Goal: Find specific page/section: Find specific page/section

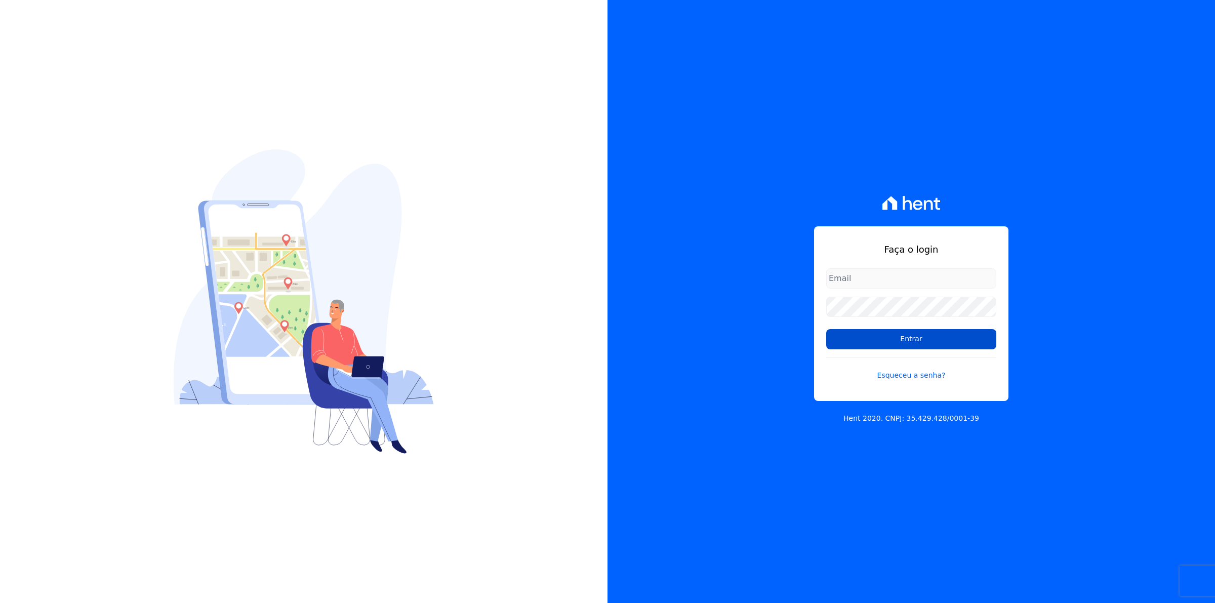
type input "[EMAIL_ADDRESS][DOMAIN_NAME]"
click at [904, 332] on input "Entrar" at bounding box center [911, 339] width 170 height 20
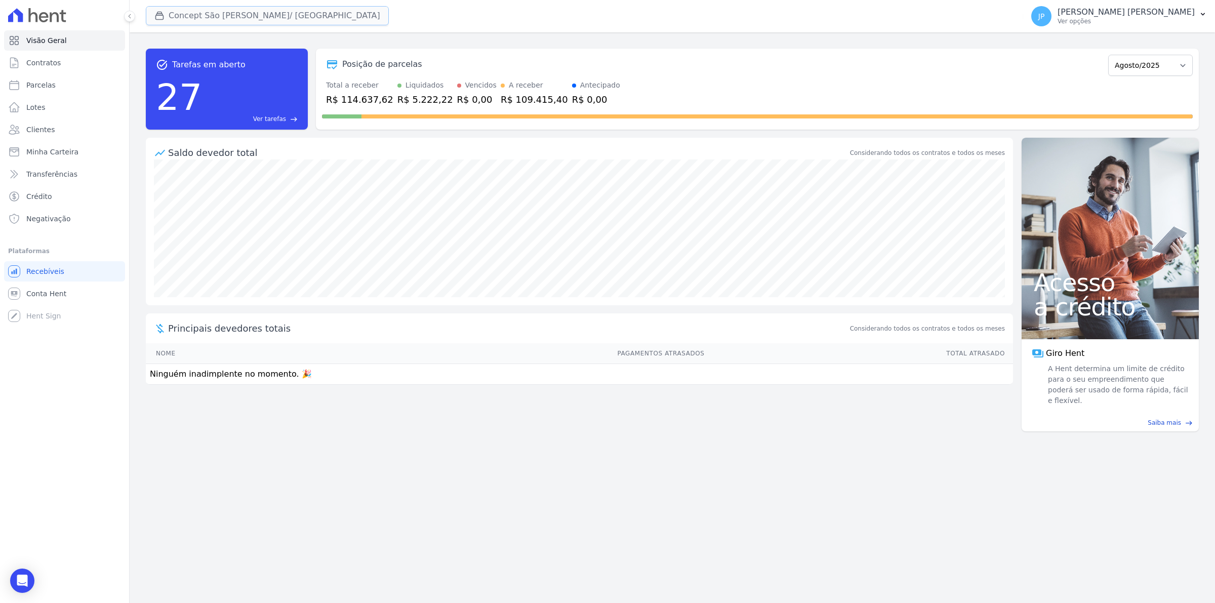
click at [158, 18] on icon "button" at bounding box center [159, 16] width 10 height 10
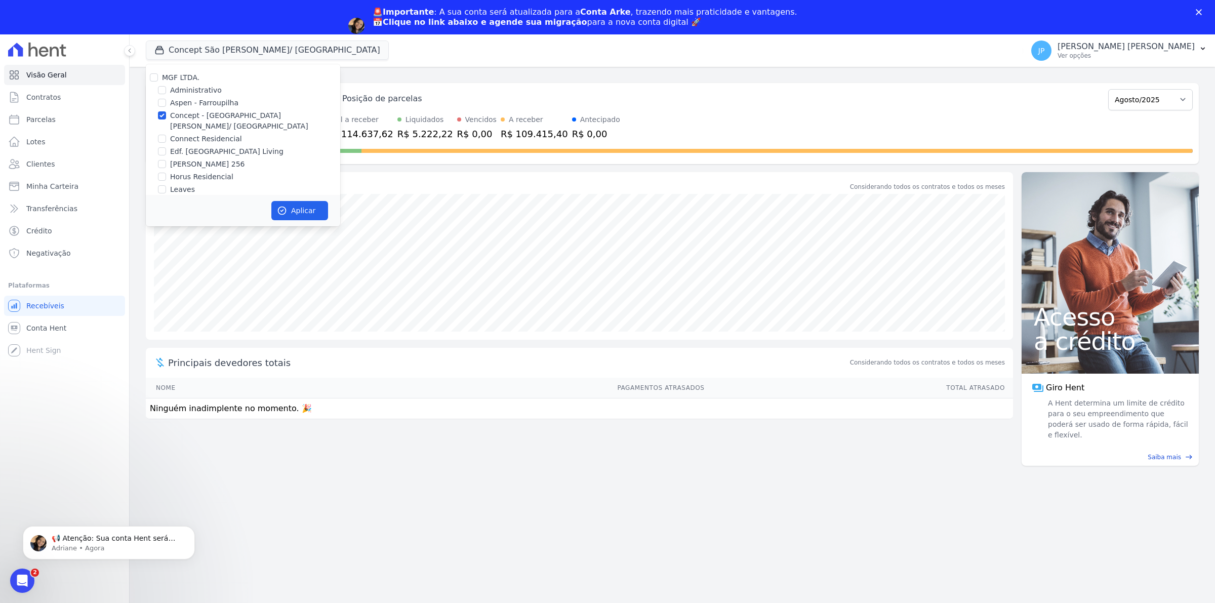
click at [1200, 8] on div "🚨Importante : A sua conta será atualizada para a Conta Arke , trazendo mais pra…" at bounding box center [607, 26] width 1215 height 44
click at [1197, 10] on polygon "Fechar" at bounding box center [1199, 12] width 6 height 6
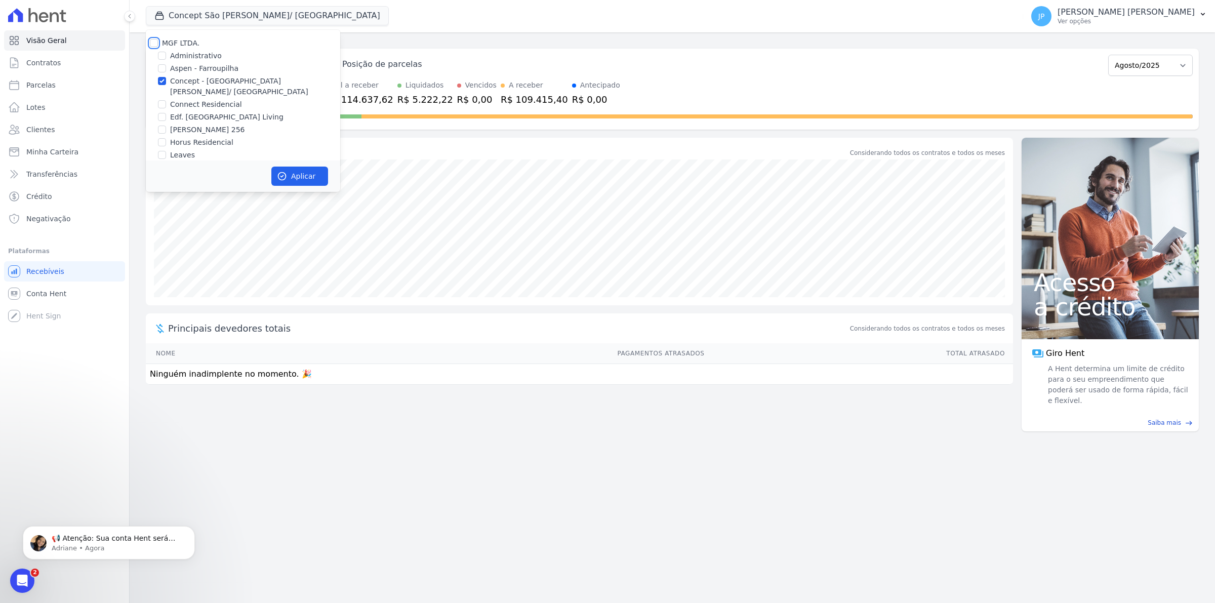
click at [153, 44] on input "MGF LTDA." at bounding box center [154, 43] width 8 height 8
checkbox input "true"
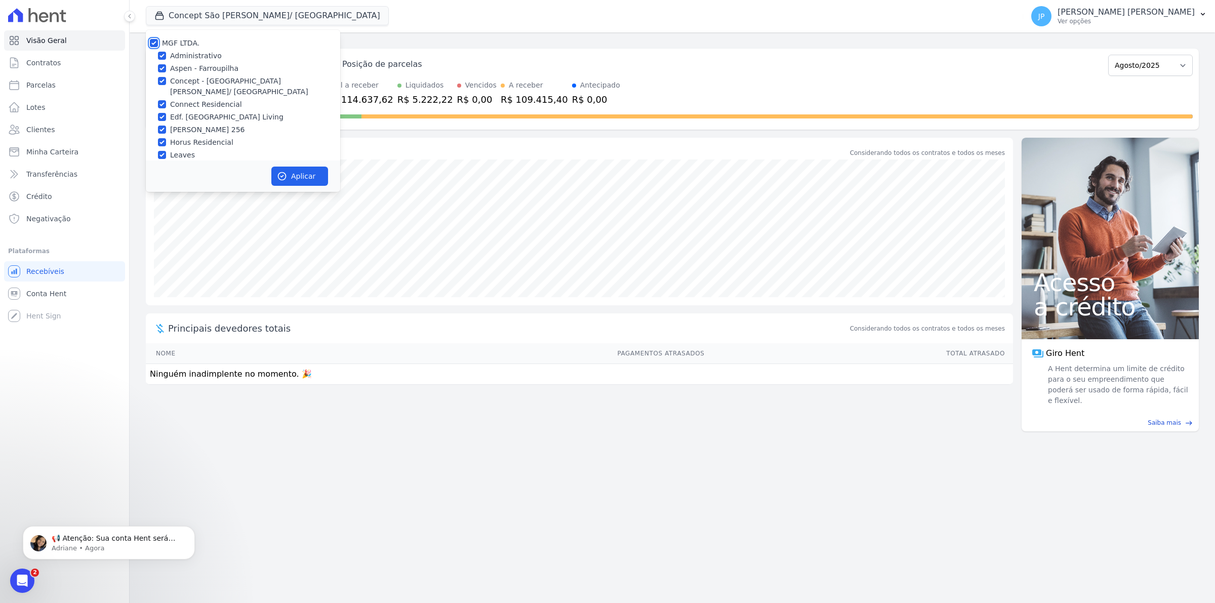
checkbox input "true"
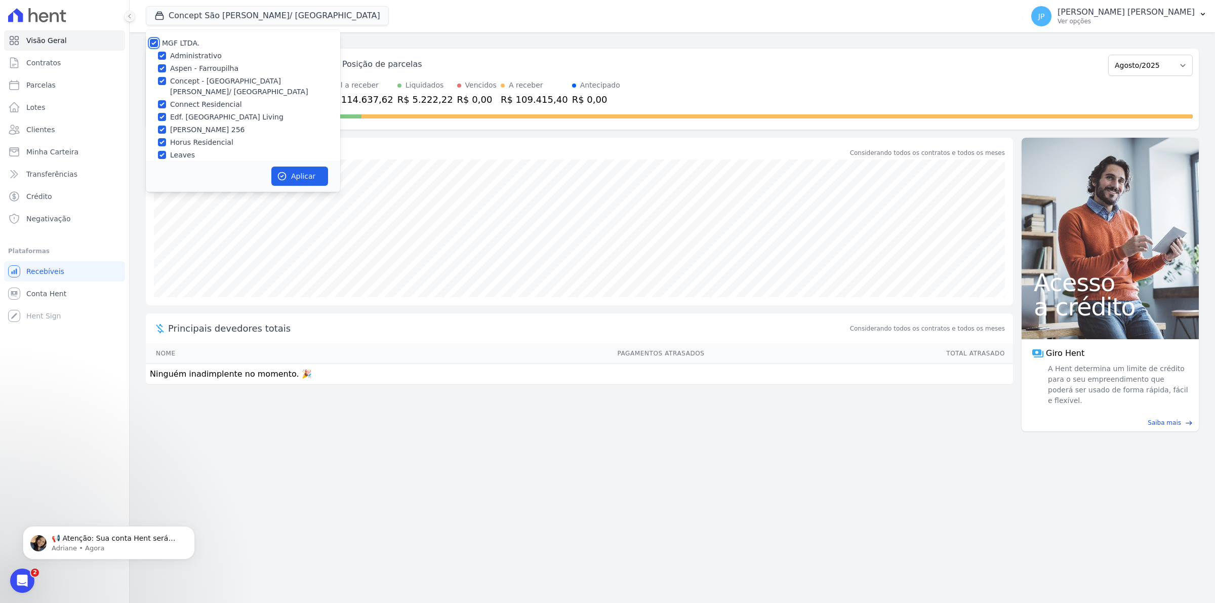
checkbox input "true"
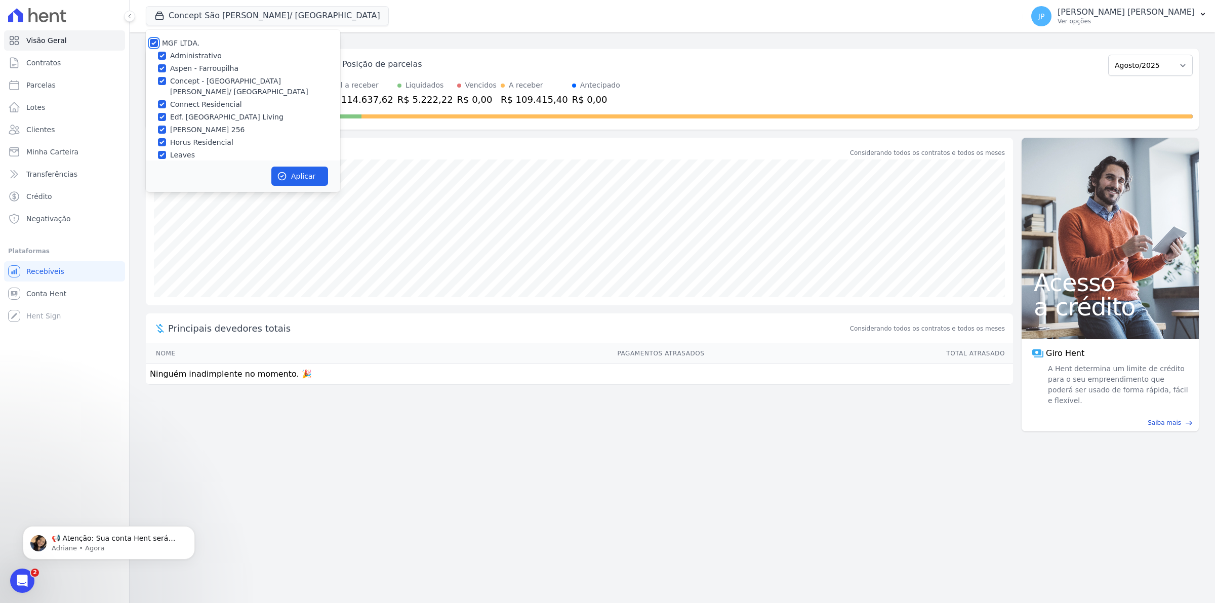
checkbox input "true"
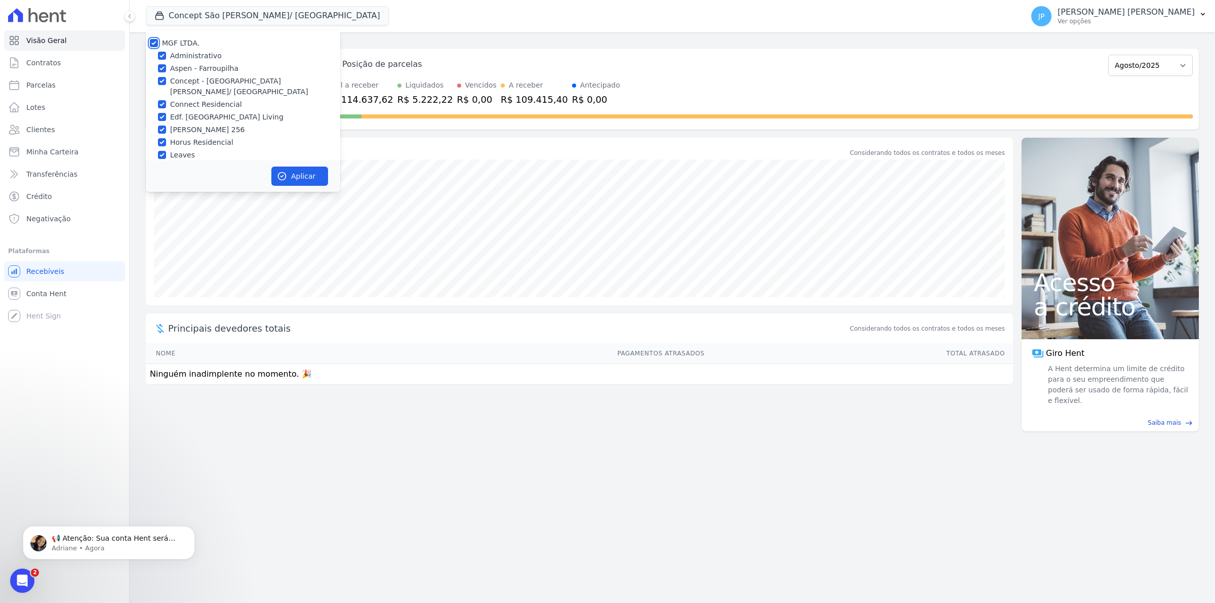
checkbox input "true"
click at [292, 178] on button "Aplicar" at bounding box center [299, 176] width 57 height 19
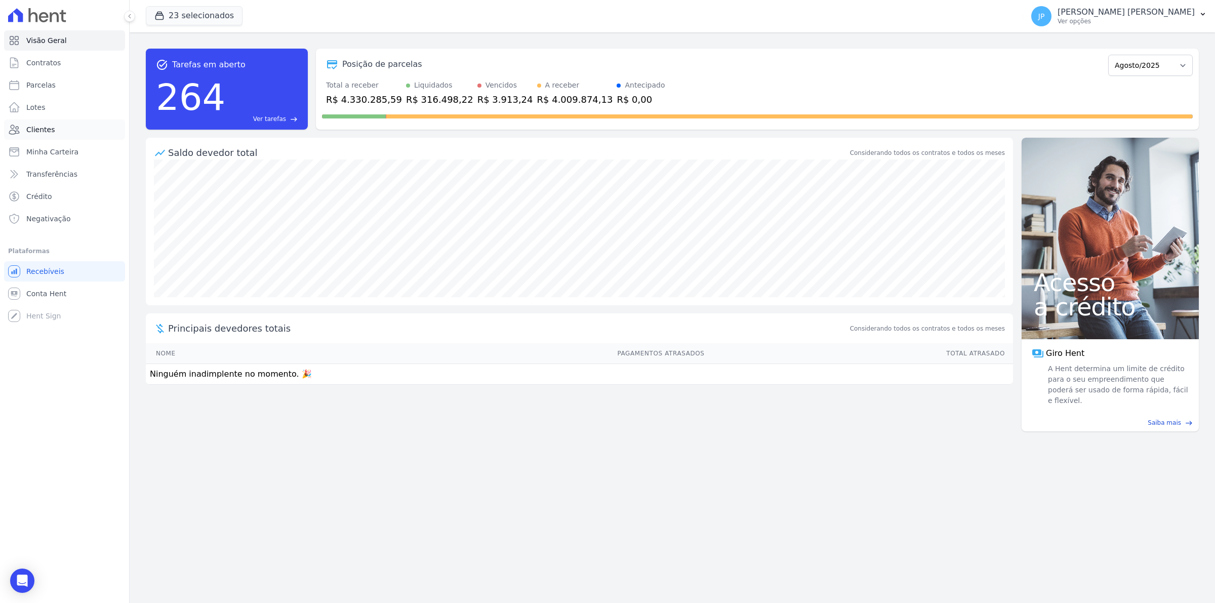
click at [50, 130] on span "Clientes" at bounding box center [40, 130] width 28 height 10
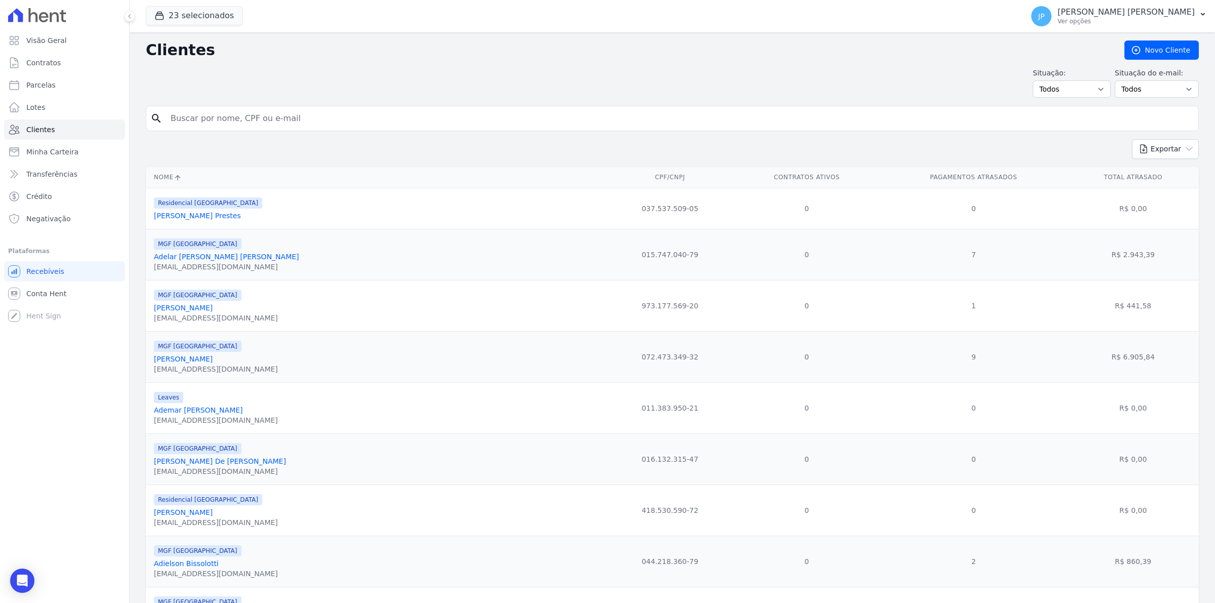
drag, startPoint x: 259, startPoint y: 122, endPoint x: 293, endPoint y: 128, distance: 34.0
click at [293, 128] on input "search" at bounding box center [680, 118] width 1030 height 20
paste input "[PERSON_NAME]"
type input "[PERSON_NAME]"
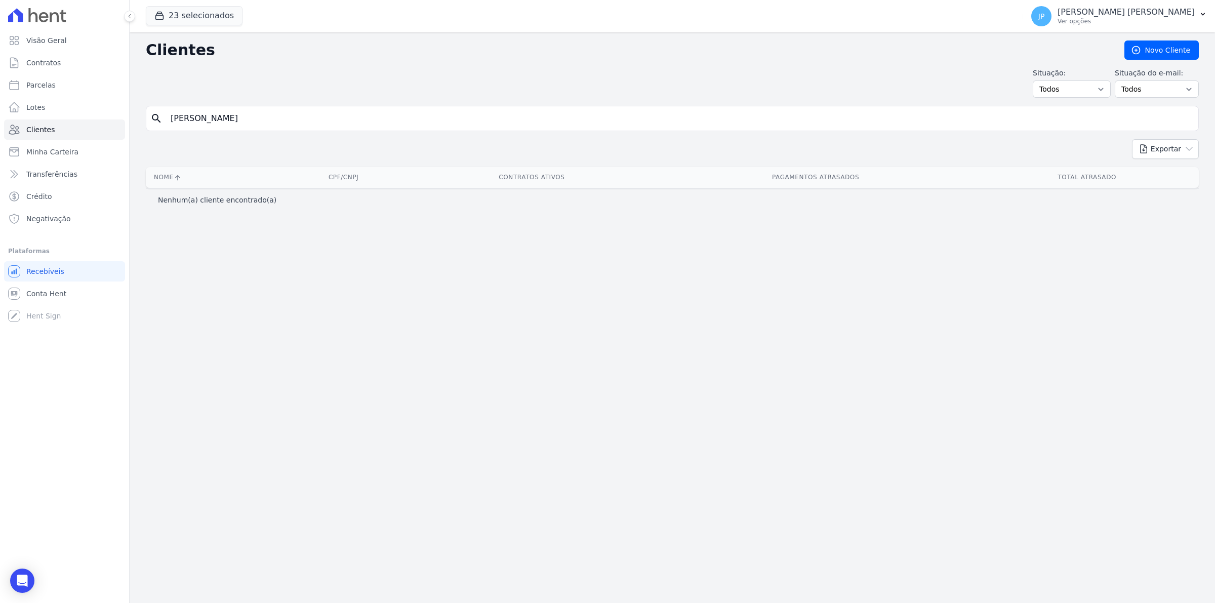
drag, startPoint x: 325, startPoint y: 127, endPoint x: 204, endPoint y: 125, distance: 120.5
click at [204, 125] on input "[PERSON_NAME]" at bounding box center [680, 118] width 1030 height 20
type input "[PERSON_NAME]"
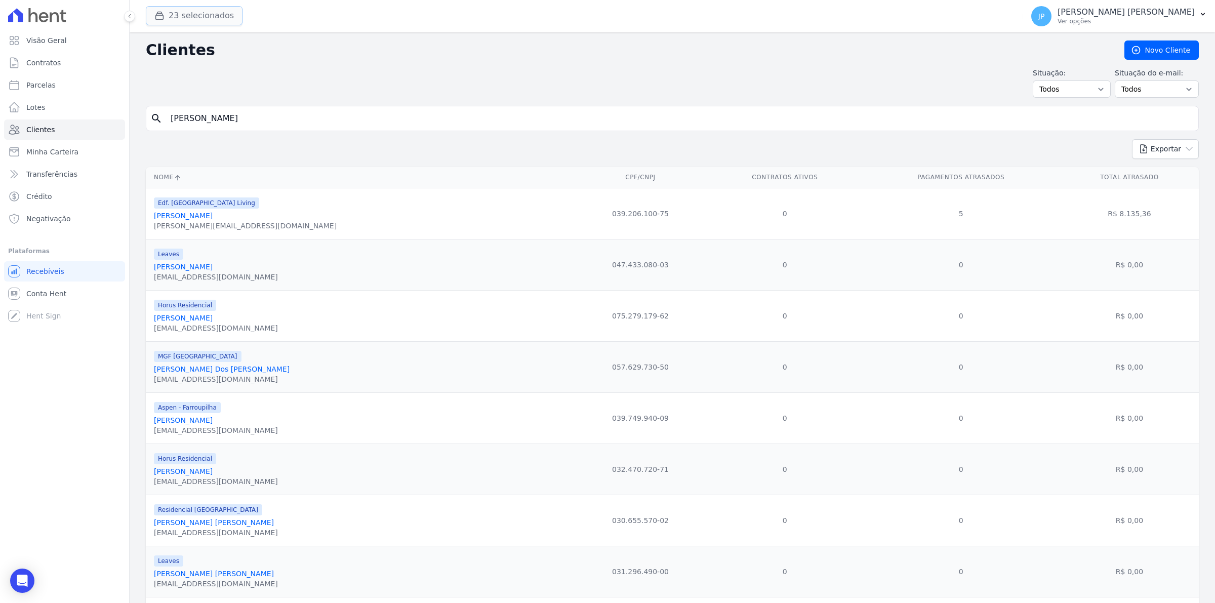
click at [159, 19] on icon "button" at bounding box center [159, 16] width 10 height 10
